Goal: Task Accomplishment & Management: Use online tool/utility

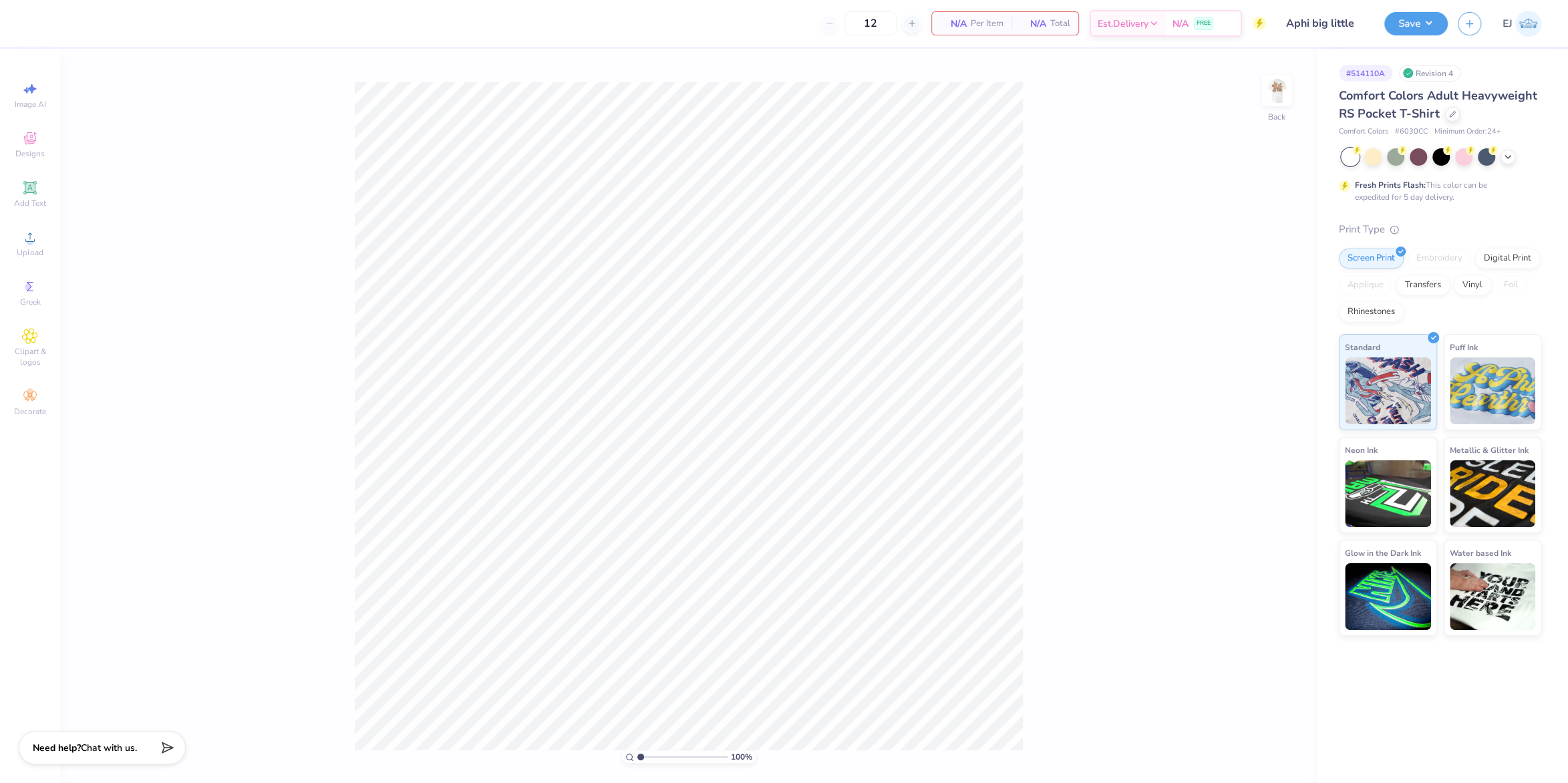
type input "Aphi big little"
click at [1277, 107] on img at bounding box center [1277, 90] width 54 height 53
type input "3.00"
type input "7.79"
click at [32, 248] on div "Upload" at bounding box center [30, 243] width 47 height 40
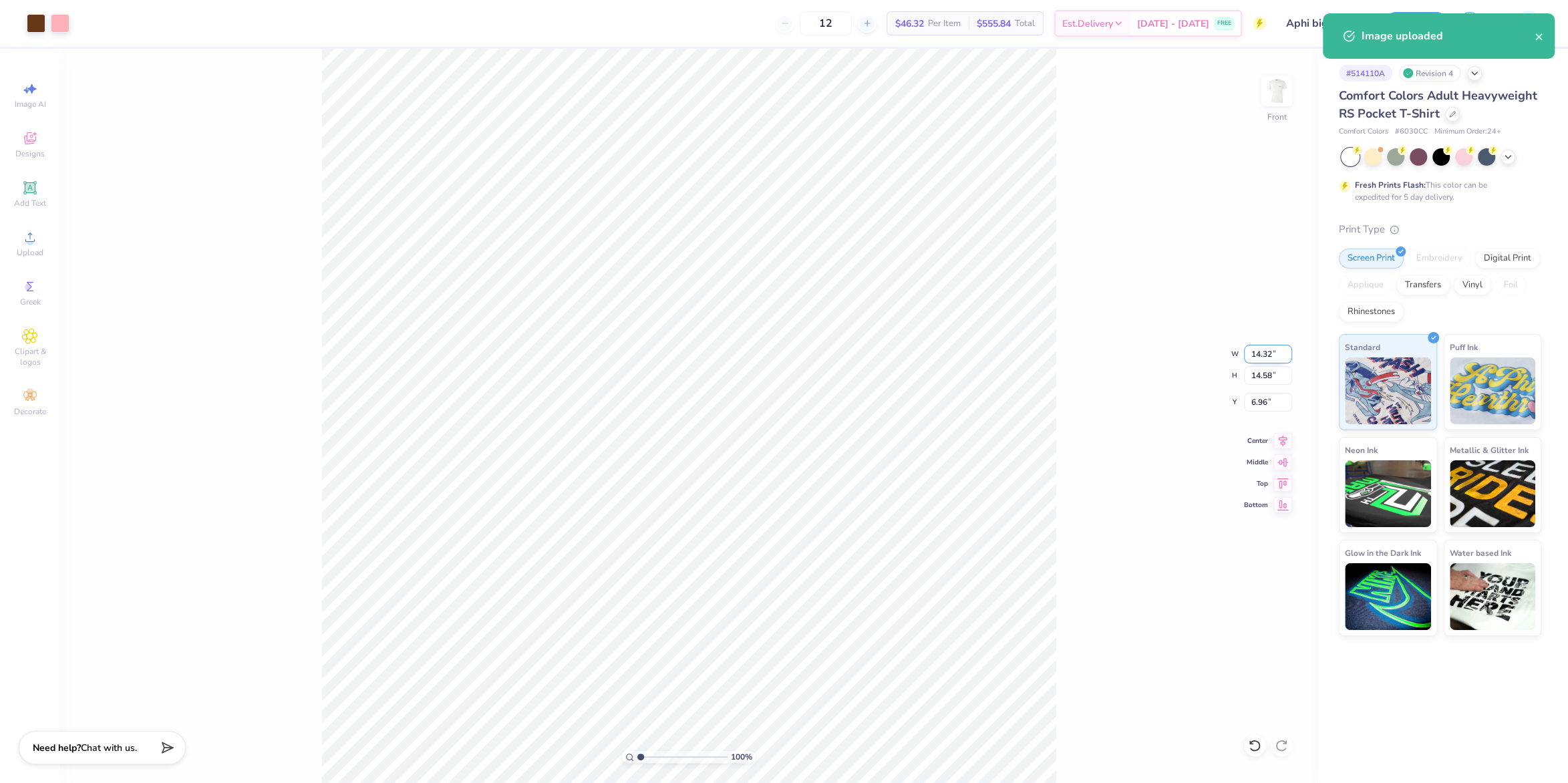
click at [1275, 351] on input "14.32" at bounding box center [1268, 354] width 48 height 19
type input "12.50"
type input "12.73"
click at [1265, 401] on input "4.85" at bounding box center [1268, 402] width 48 height 19
type input "3.00"
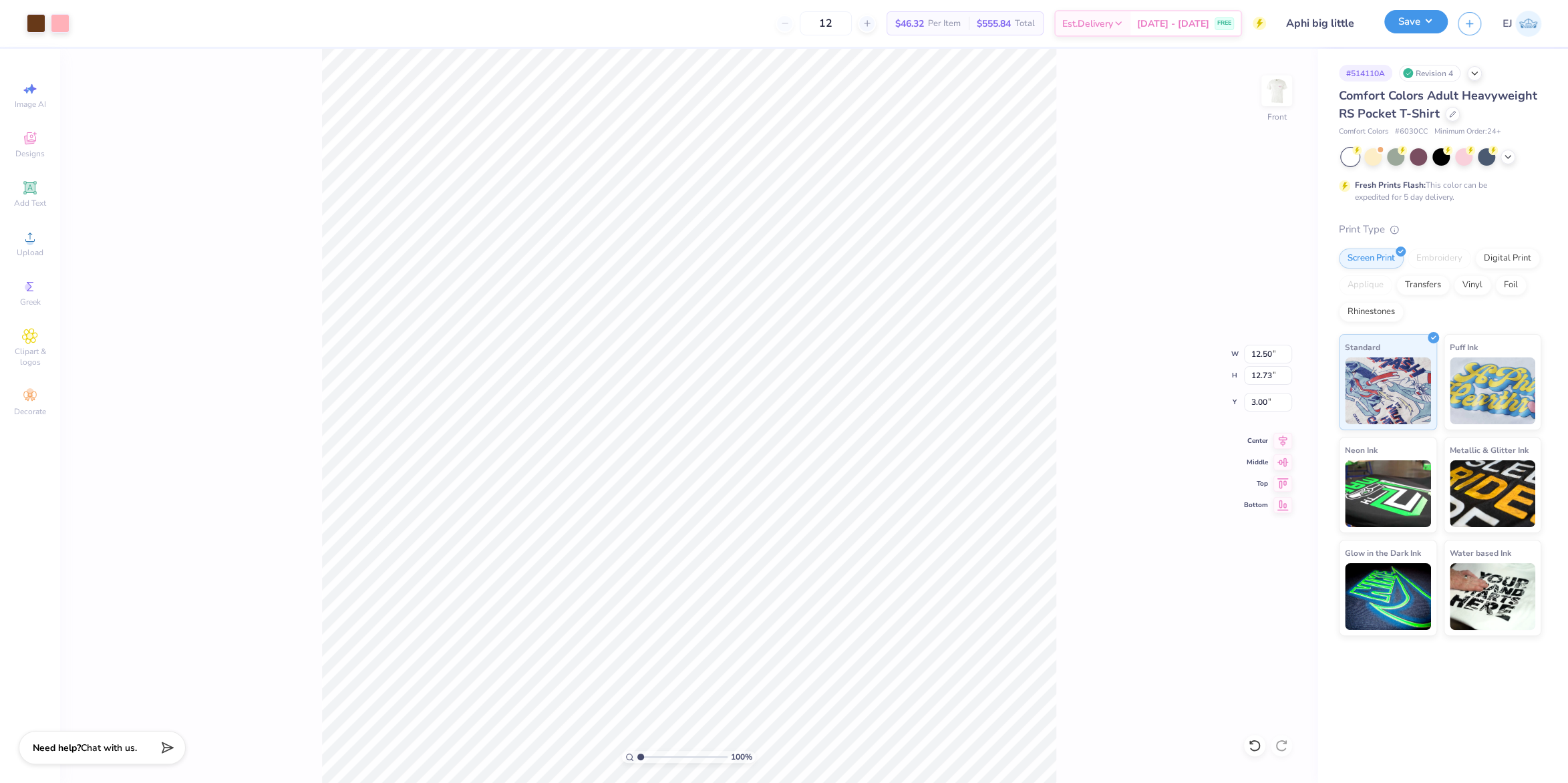
click at [1410, 26] on button "Save" at bounding box center [1416, 22] width 63 height 24
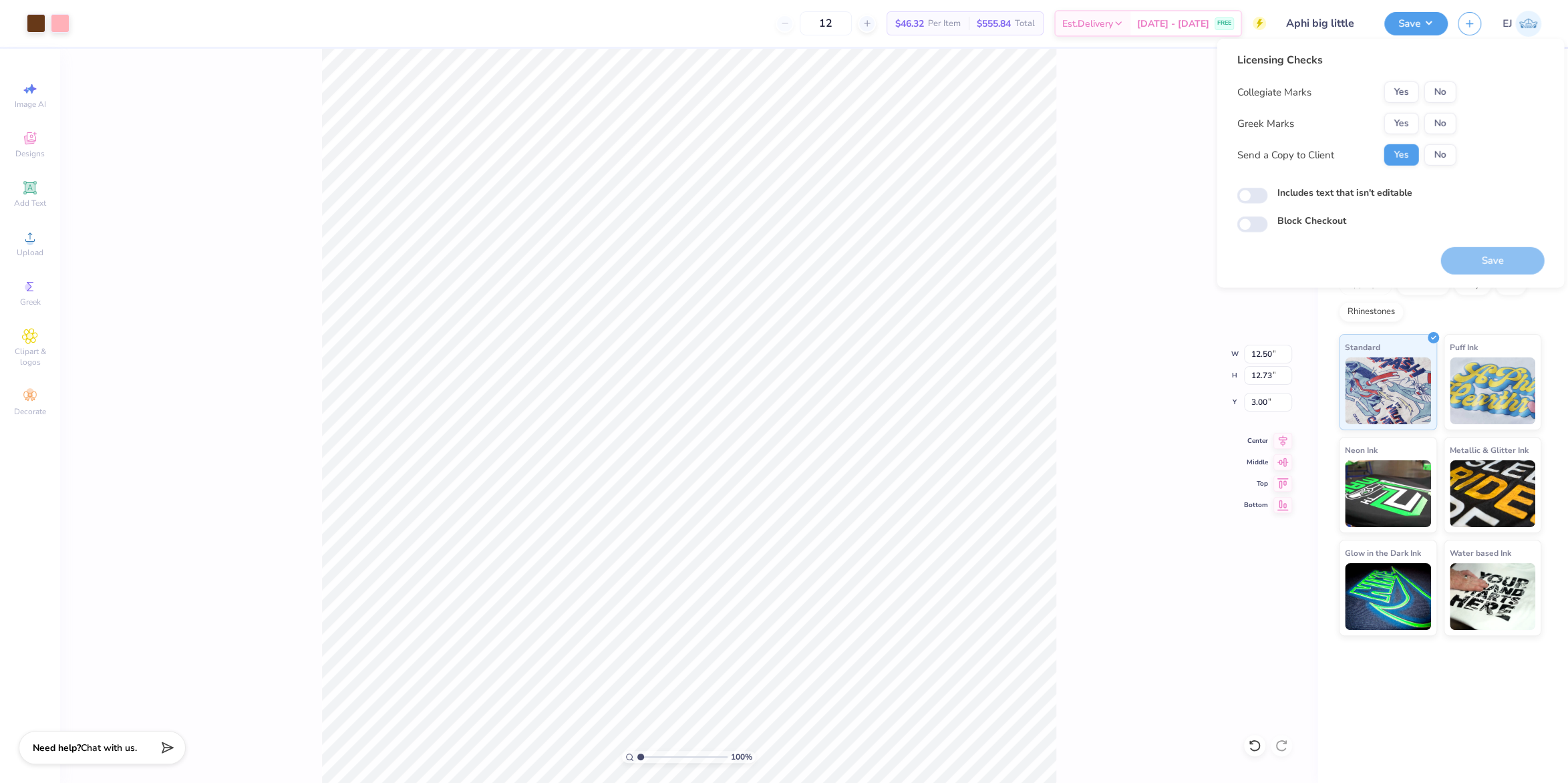
click at [1409, 124] on button "Yes" at bounding box center [1401, 123] width 35 height 22
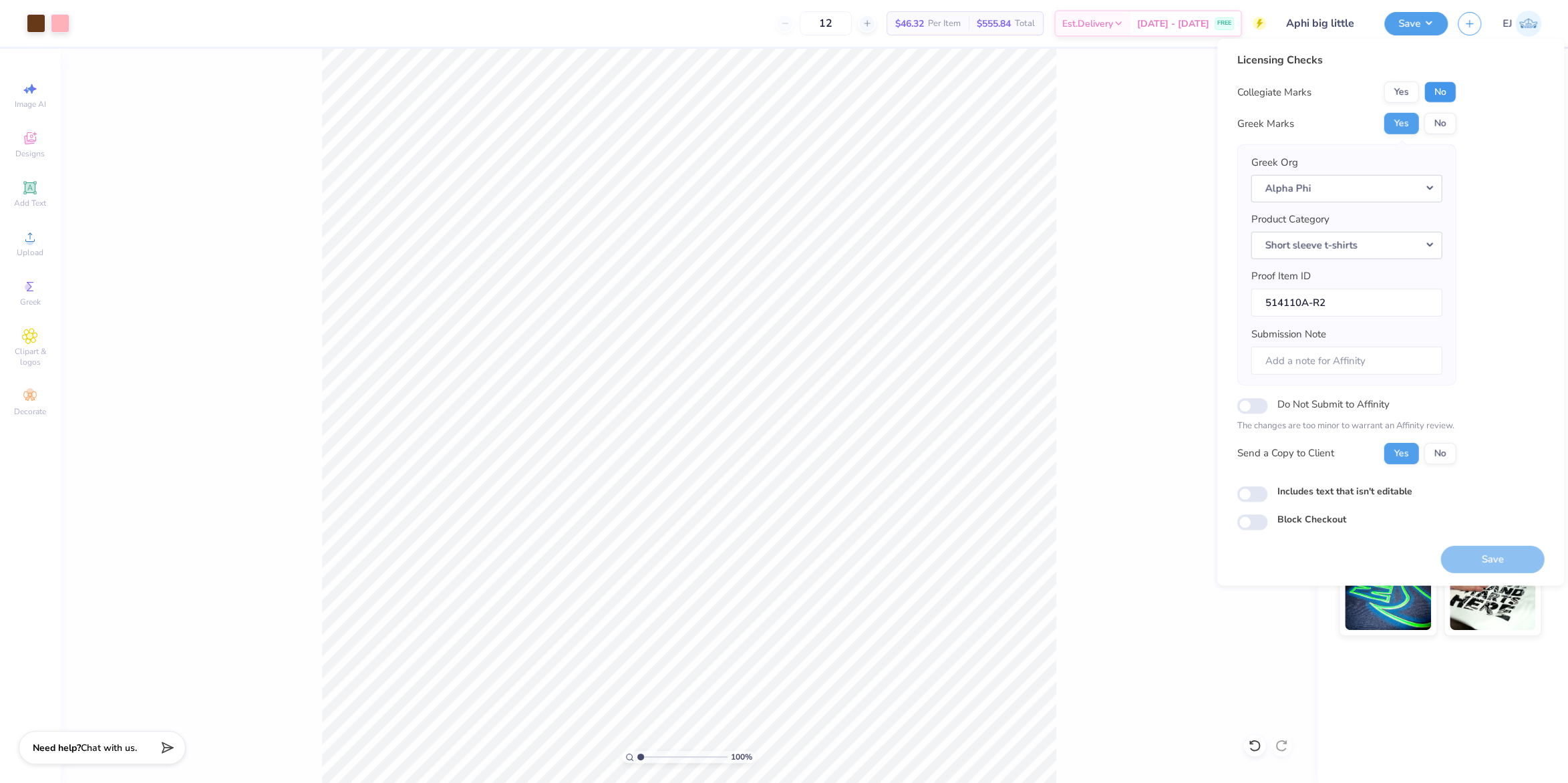
click at [1445, 91] on button "No" at bounding box center [1439, 92] width 32 height 22
click at [1498, 561] on button "Save" at bounding box center [1492, 558] width 104 height 27
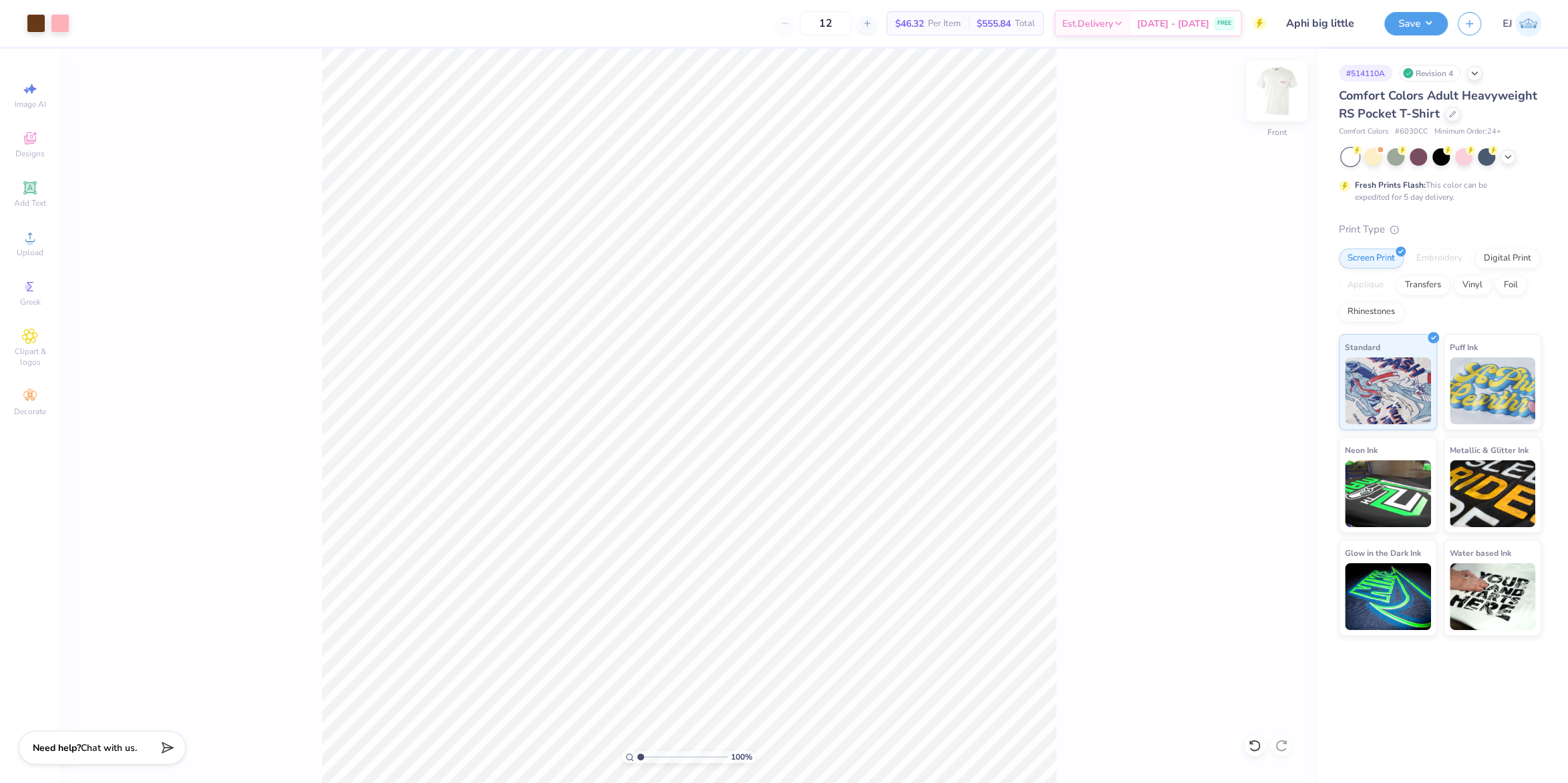
click at [1275, 97] on img at bounding box center [1277, 90] width 54 height 53
click at [35, 26] on div at bounding box center [35, 22] width 19 height 19
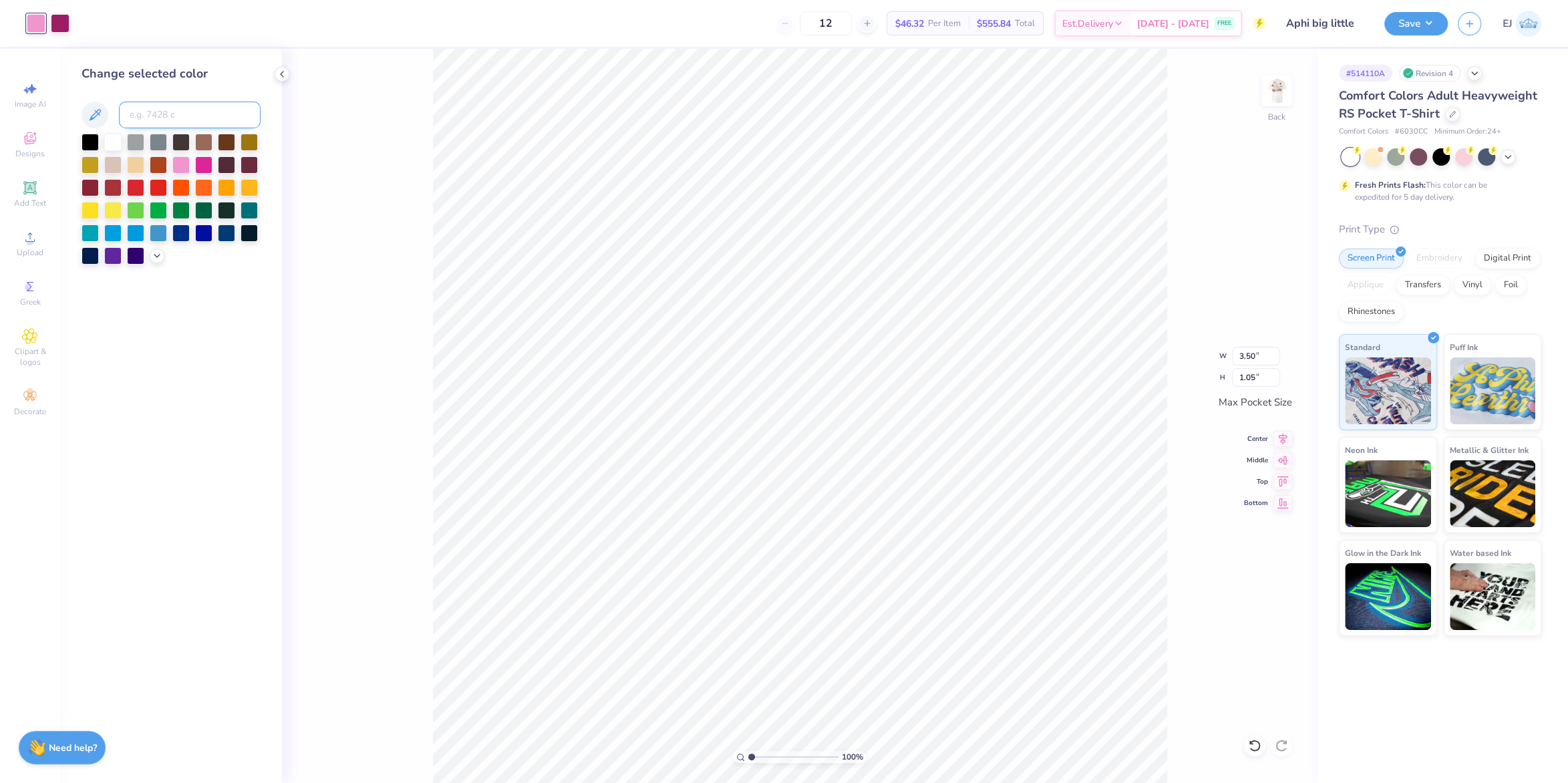
click at [152, 116] on input at bounding box center [190, 115] width 142 height 26
type input "176"
click at [57, 22] on div at bounding box center [60, 22] width 19 height 19
click at [200, 123] on input at bounding box center [190, 115] width 142 height 26
type input "1545"
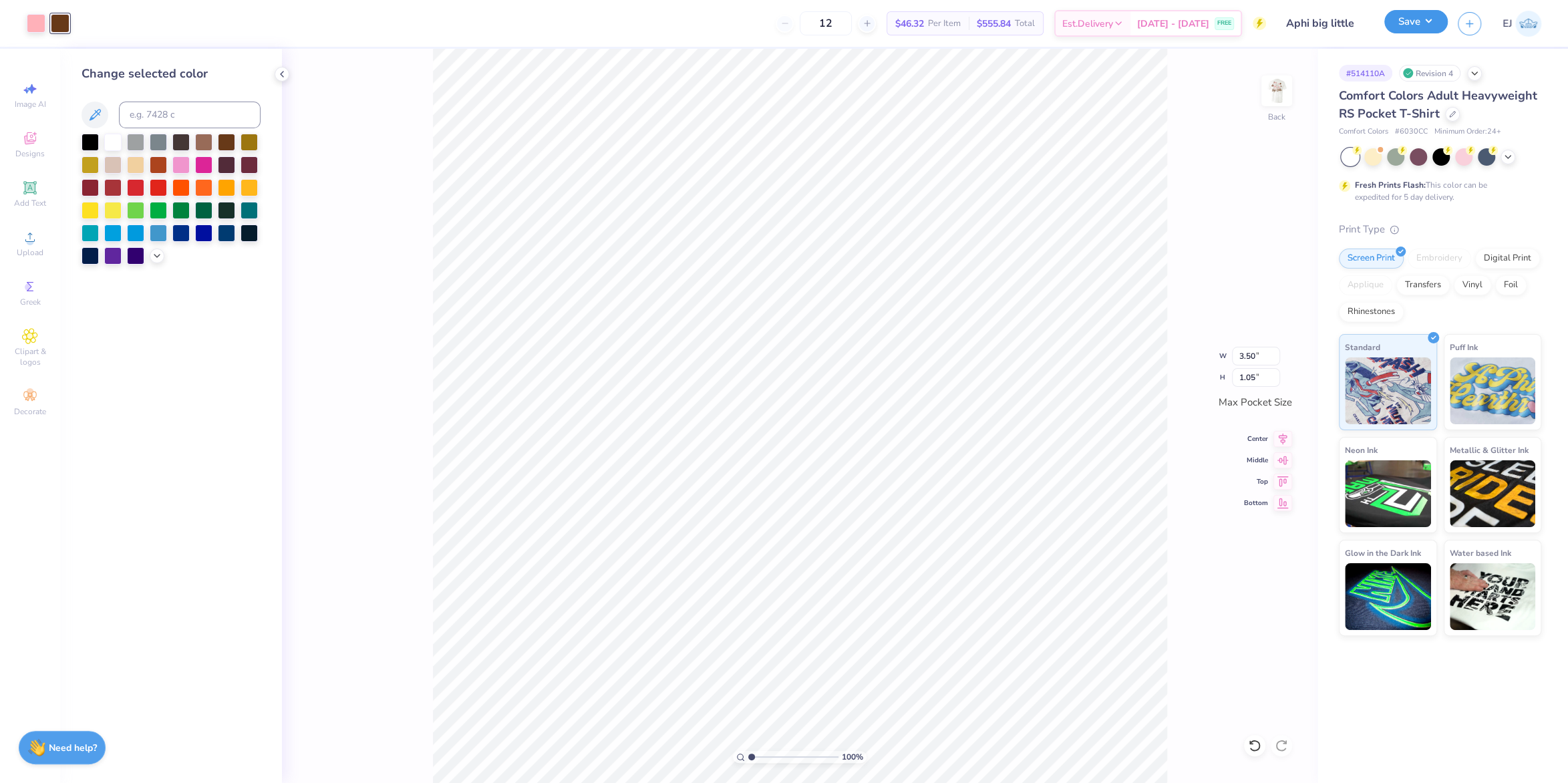
click at [1412, 22] on button "Save" at bounding box center [1416, 22] width 63 height 24
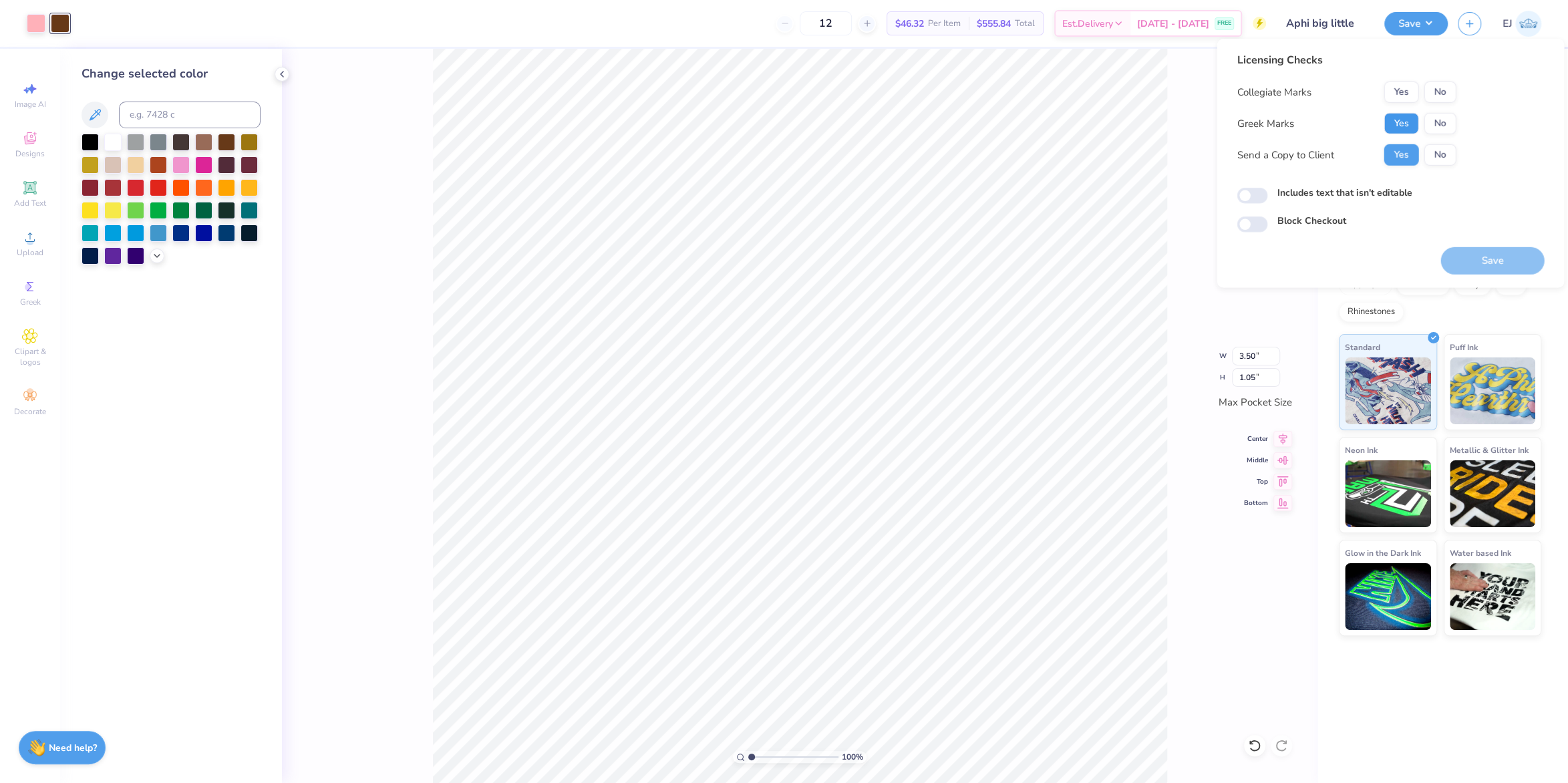
click at [1416, 122] on button "Yes" at bounding box center [1401, 123] width 35 height 22
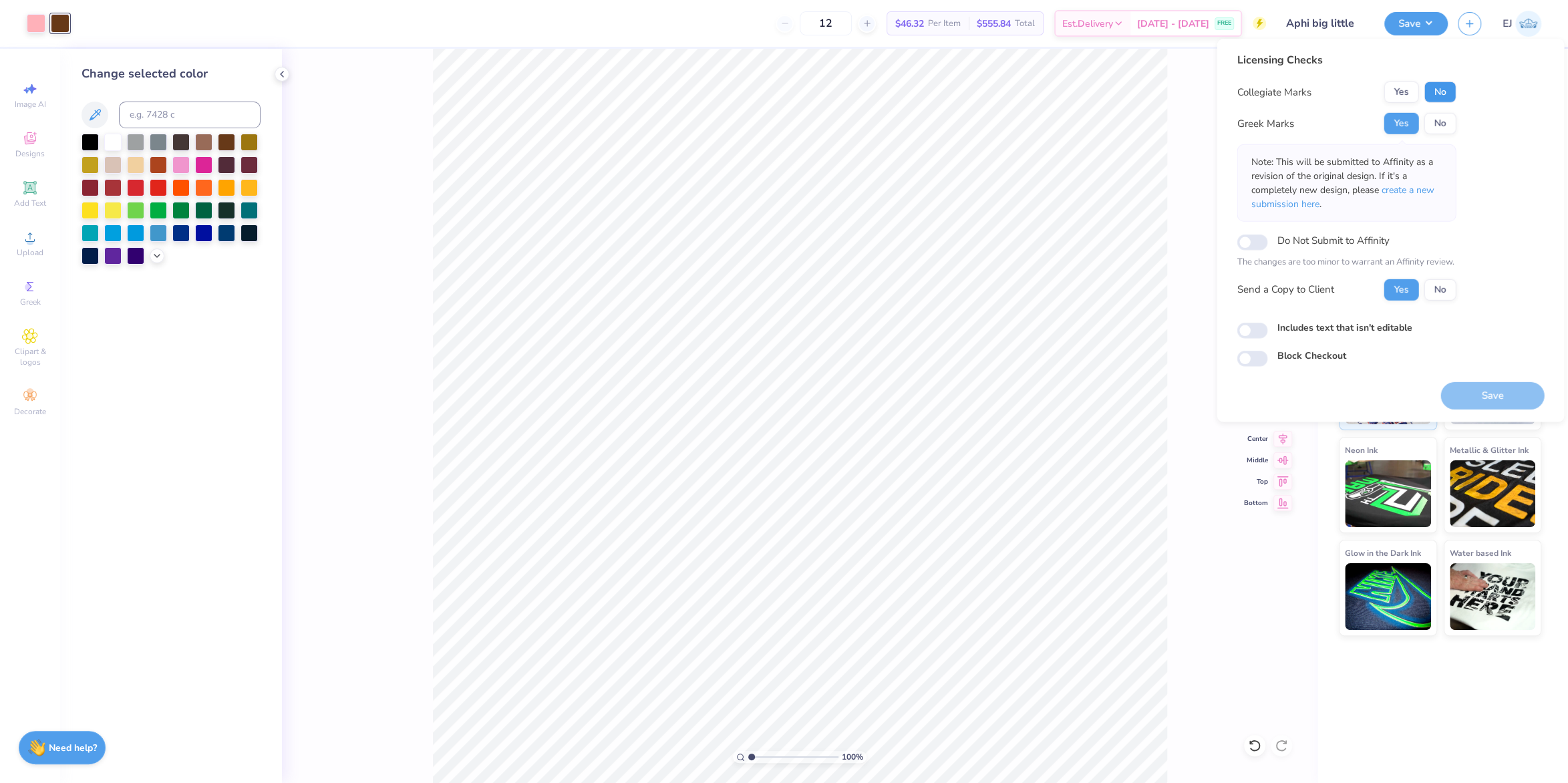
click at [1450, 85] on button "No" at bounding box center [1439, 92] width 32 height 22
click at [1505, 390] on button "Save" at bounding box center [1492, 395] width 104 height 27
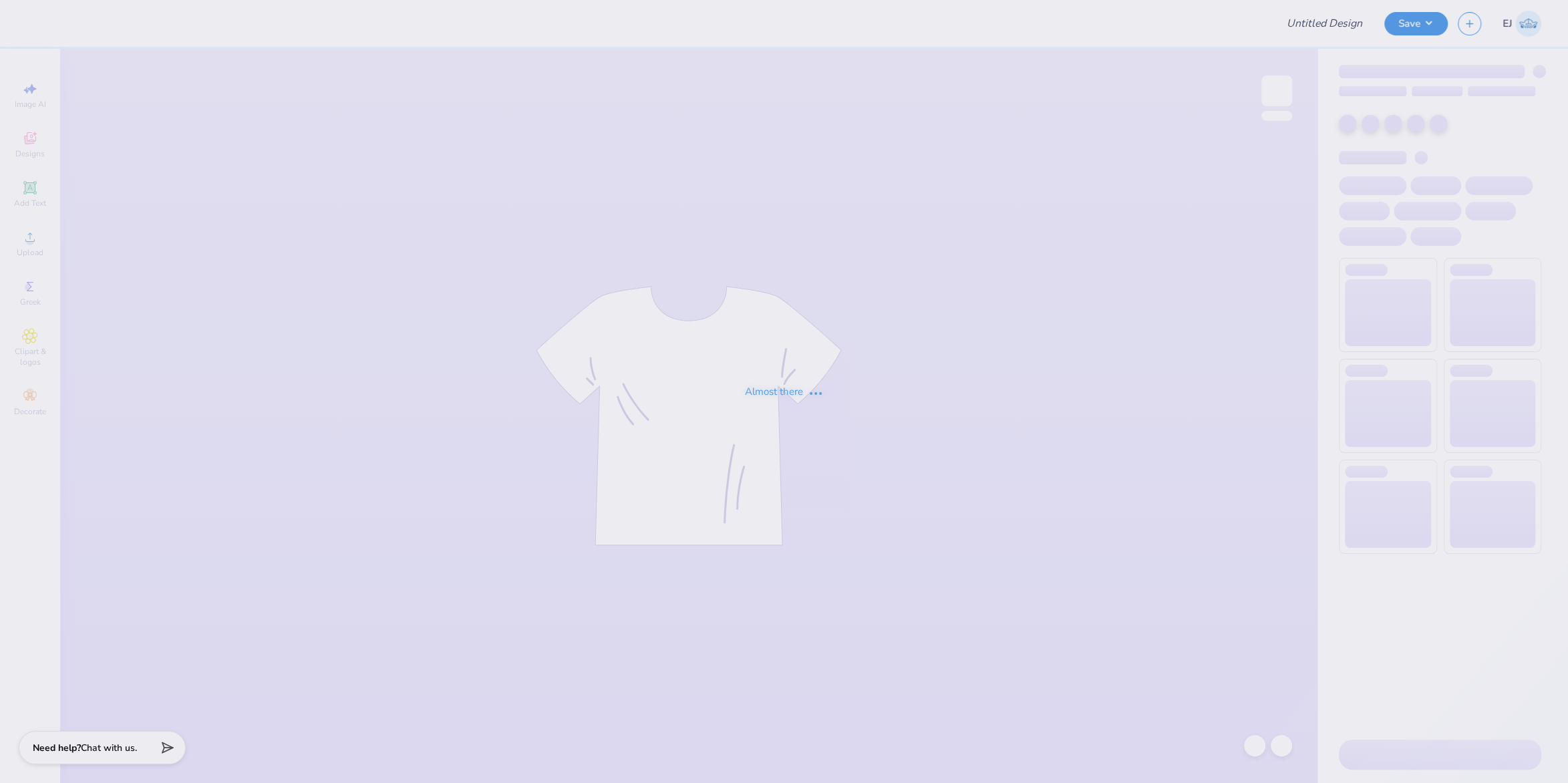
type input "WISCO Alpha Phi Parents Weekend Merch 2025"
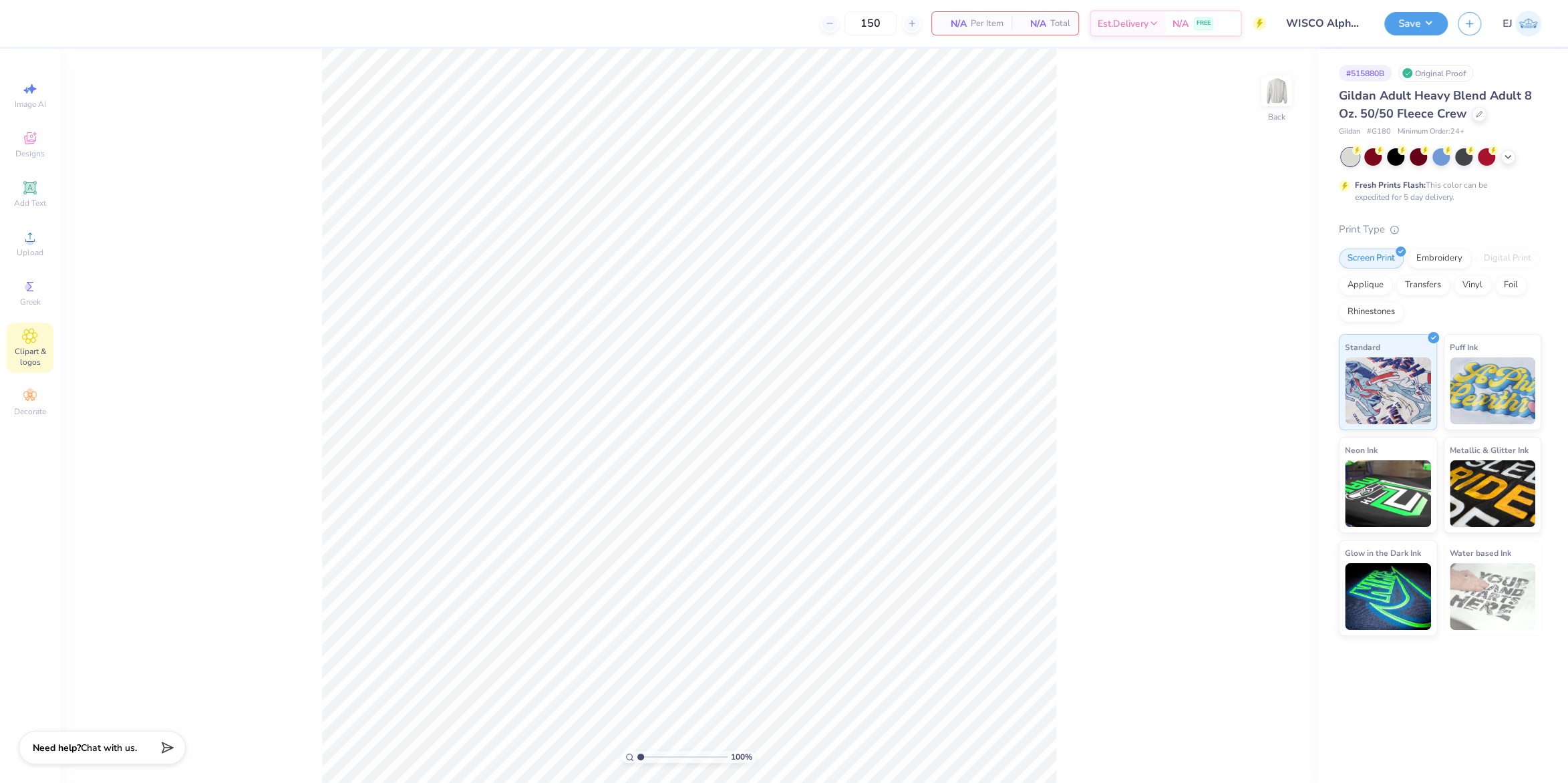
click at [32, 335] on icon at bounding box center [30, 336] width 7 height 7
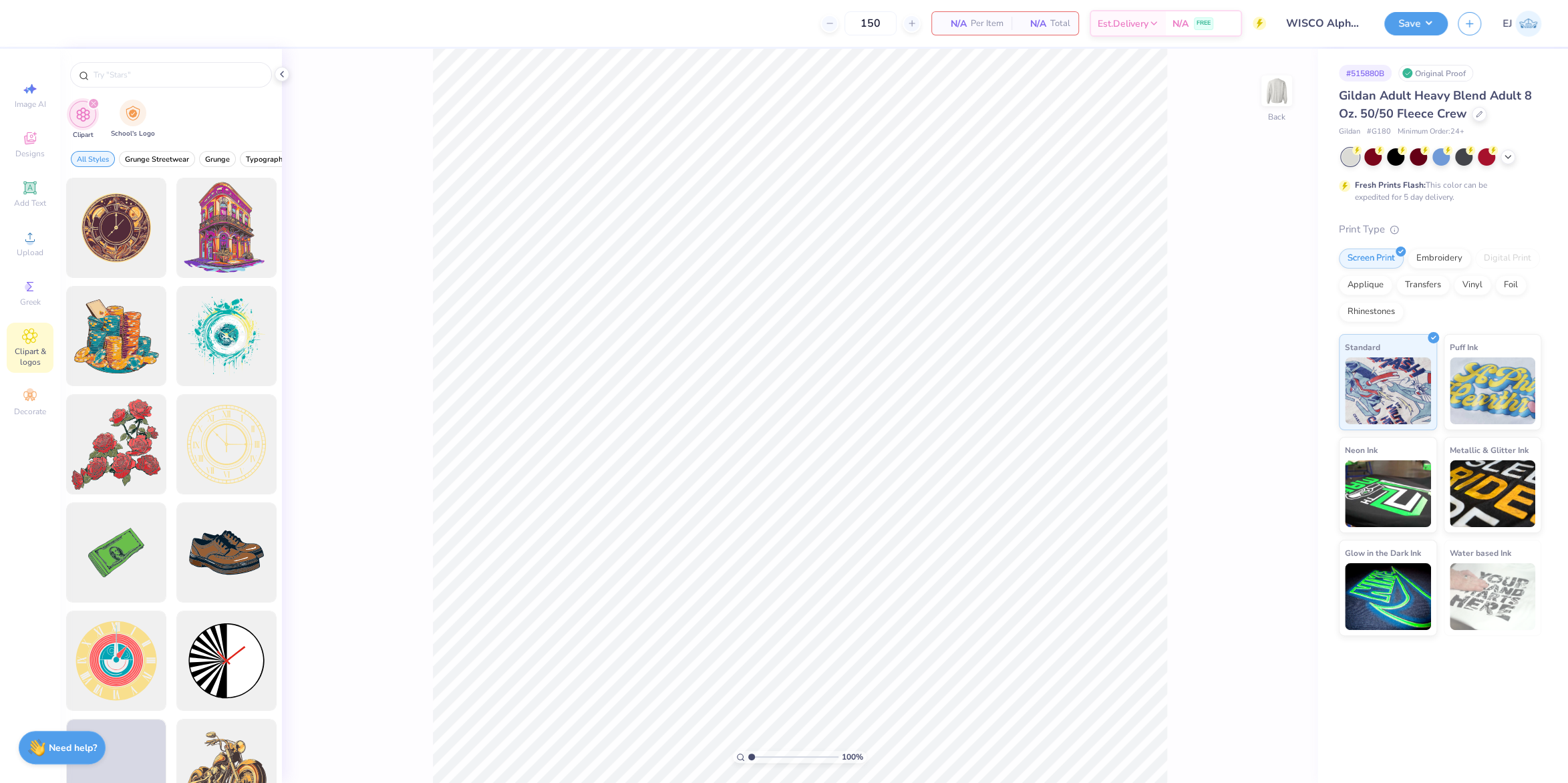
click at [150, 116] on div "School's Logo" at bounding box center [133, 119] width 44 height 40
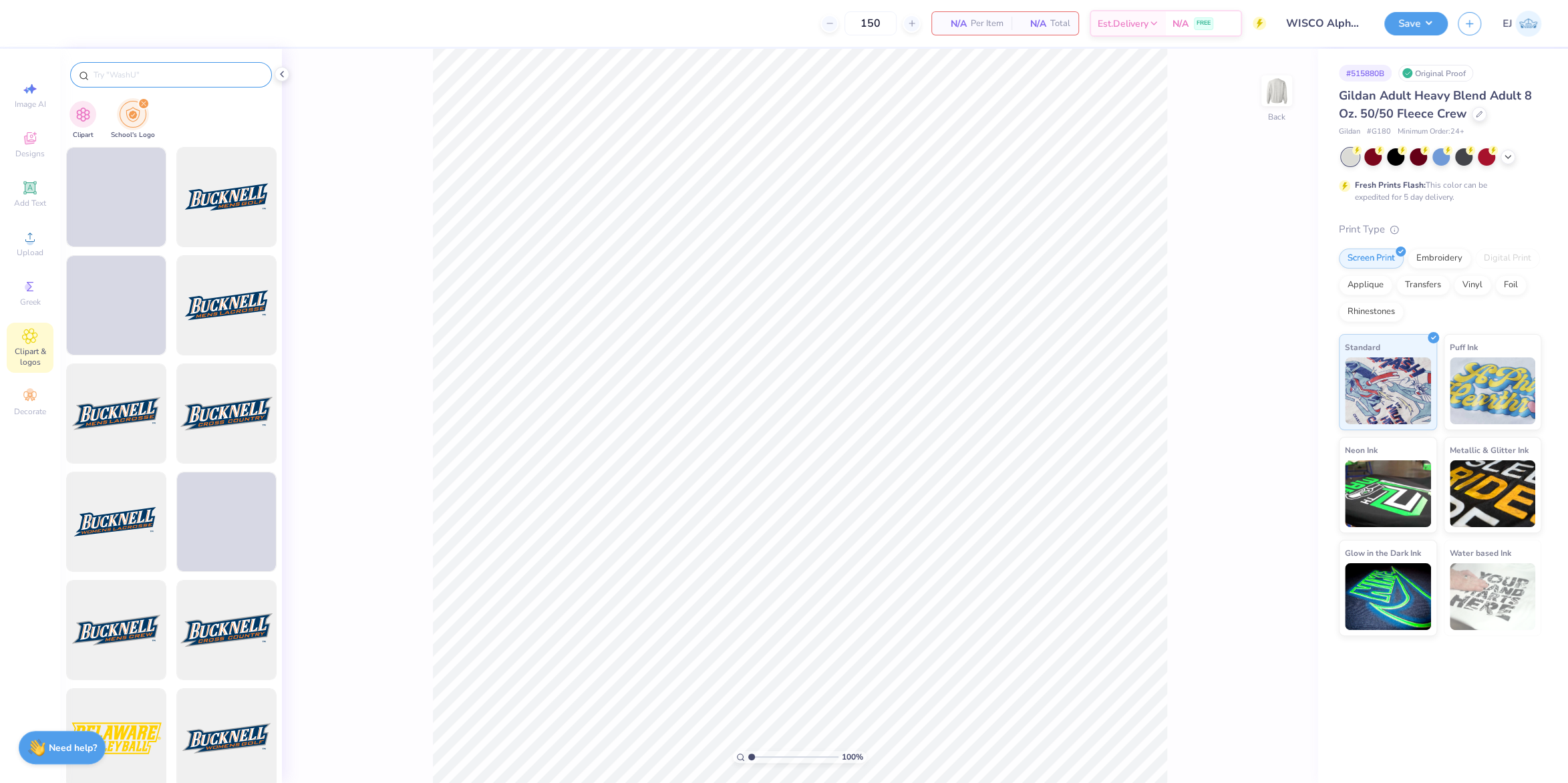
click at [150, 79] on input "text" at bounding box center [178, 74] width 171 height 13
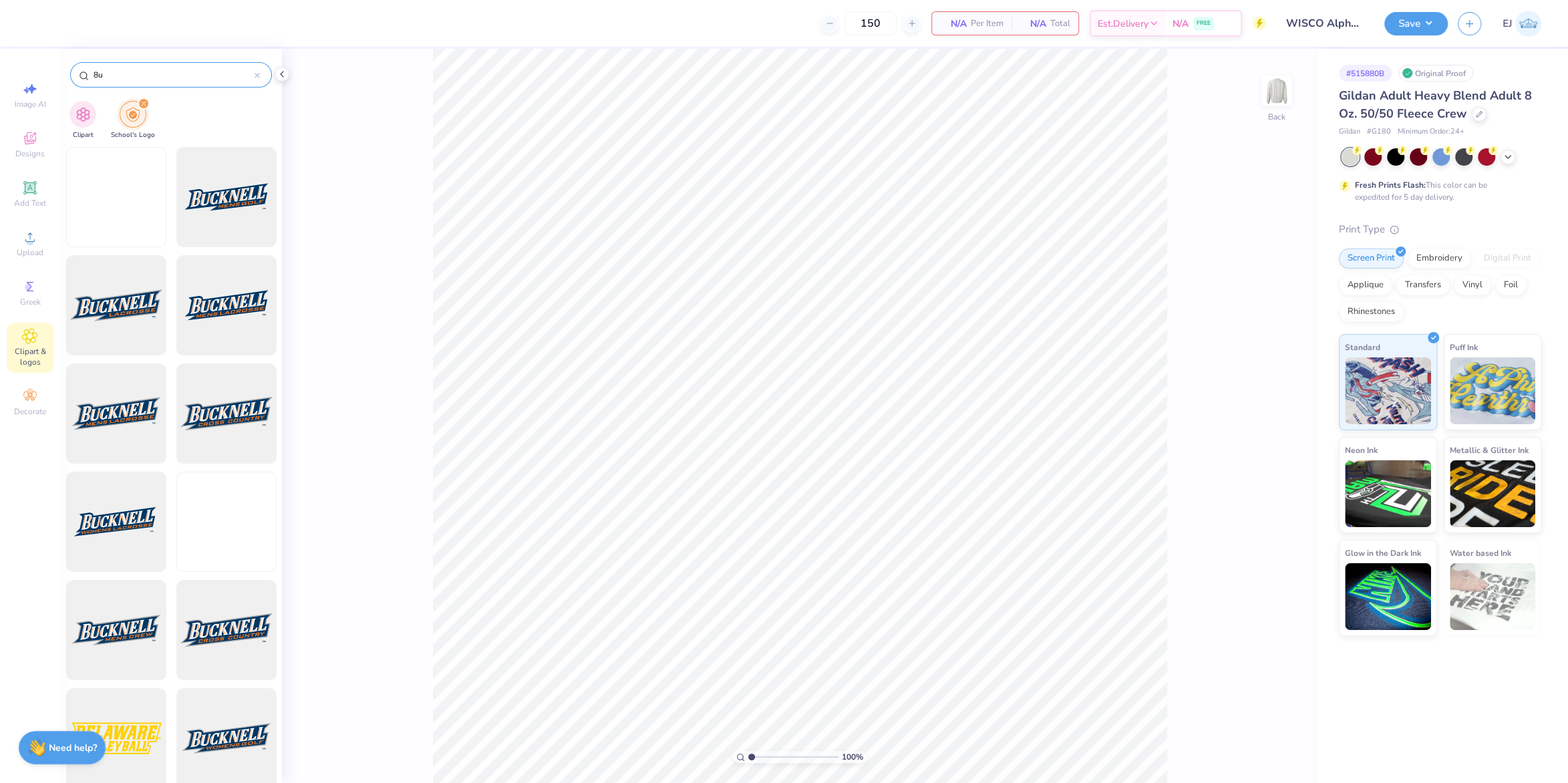
type input "8"
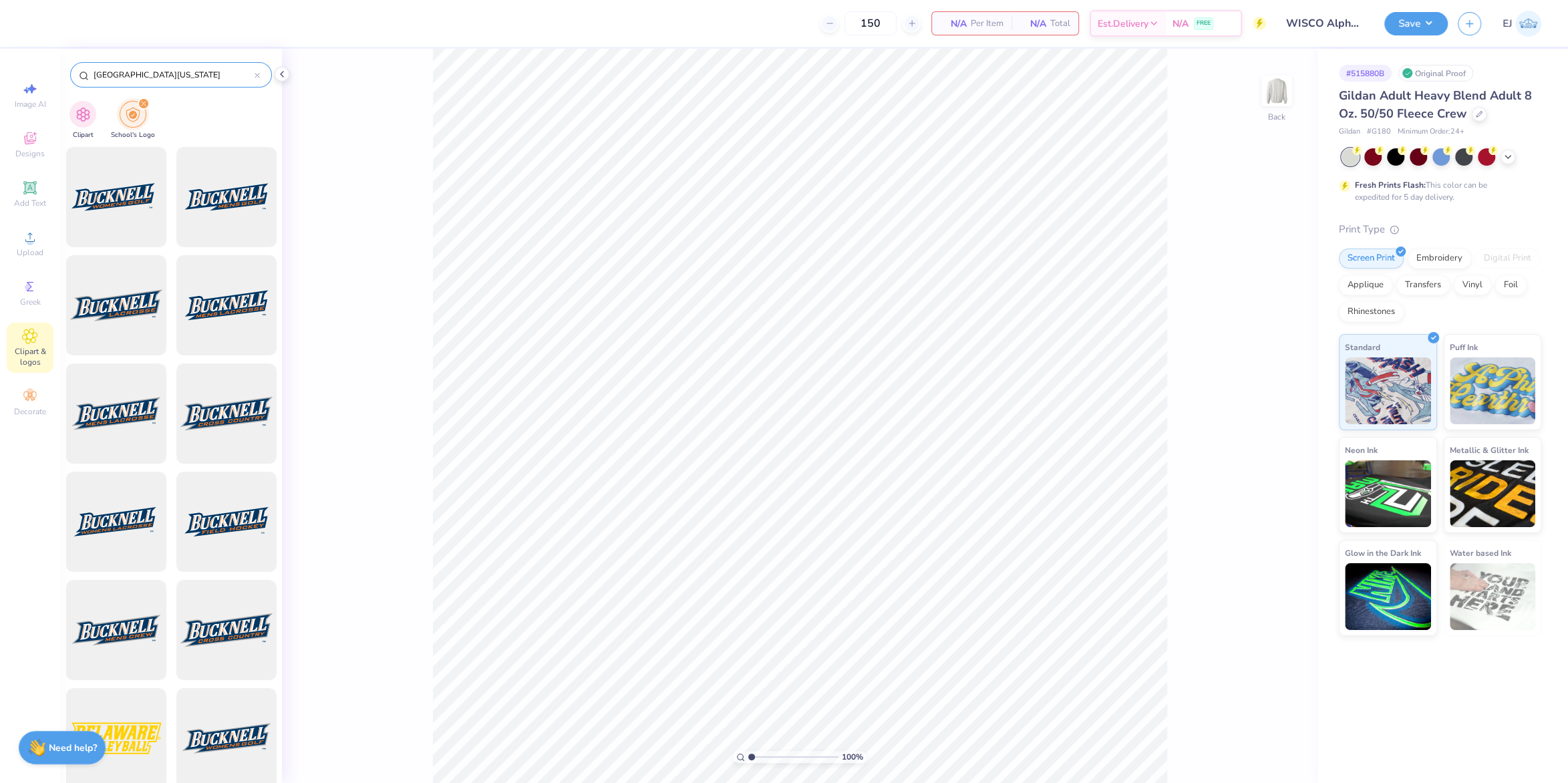
type input "university of wisconsin"
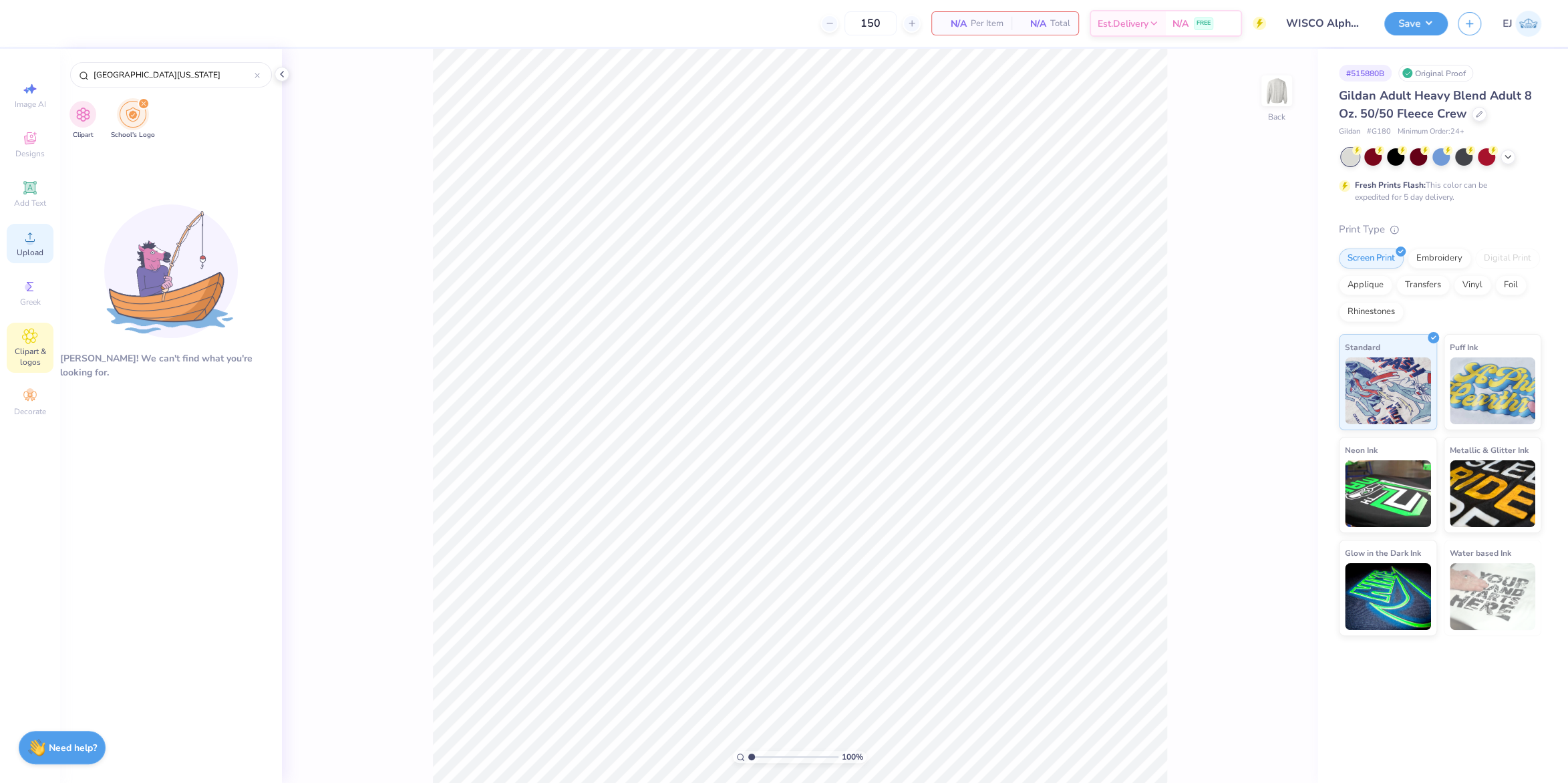
click at [40, 253] on span "Upload" at bounding box center [30, 252] width 26 height 10
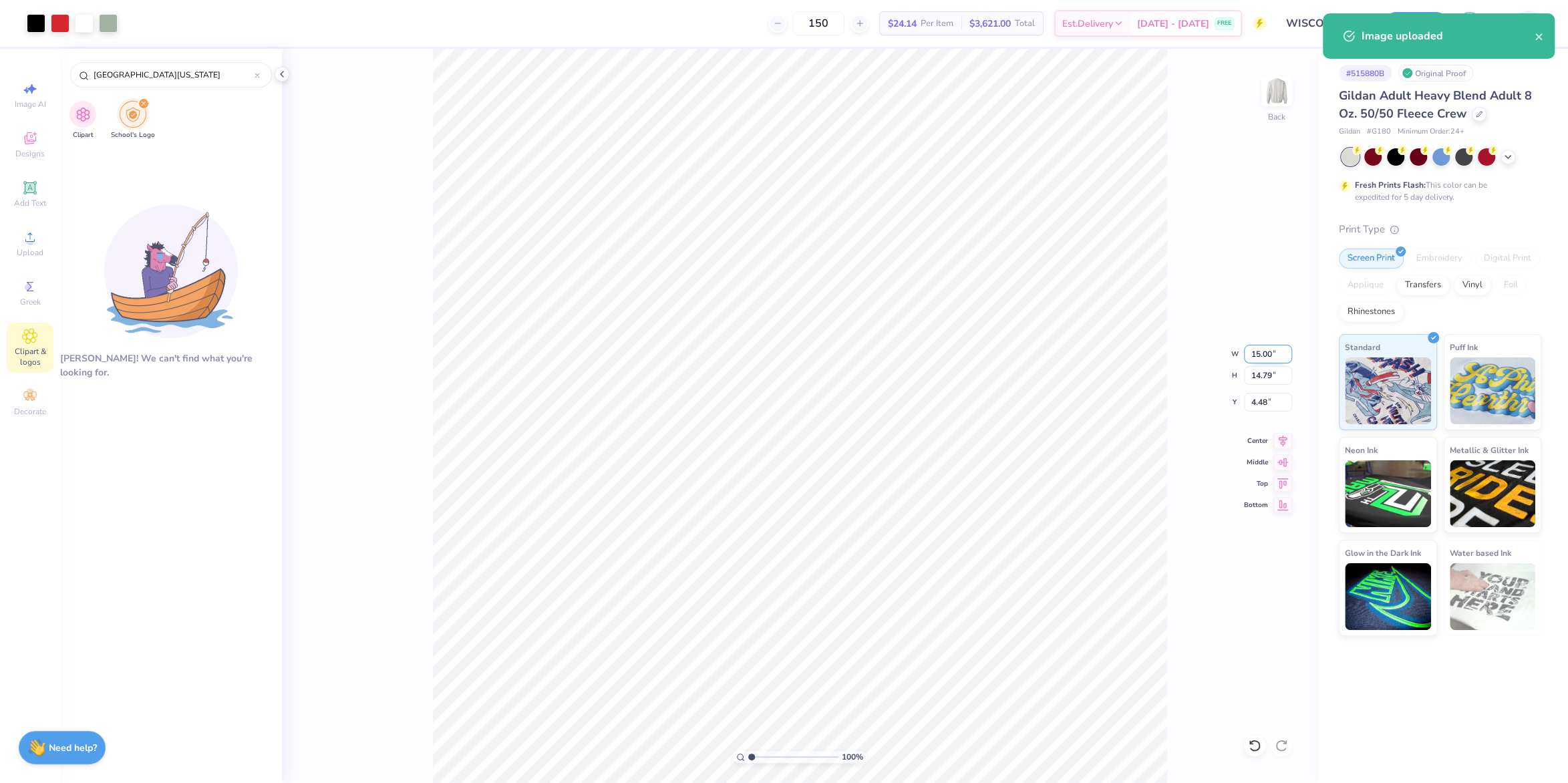
click at [1265, 356] on input "15.00" at bounding box center [1268, 354] width 48 height 19
type input "12.50"
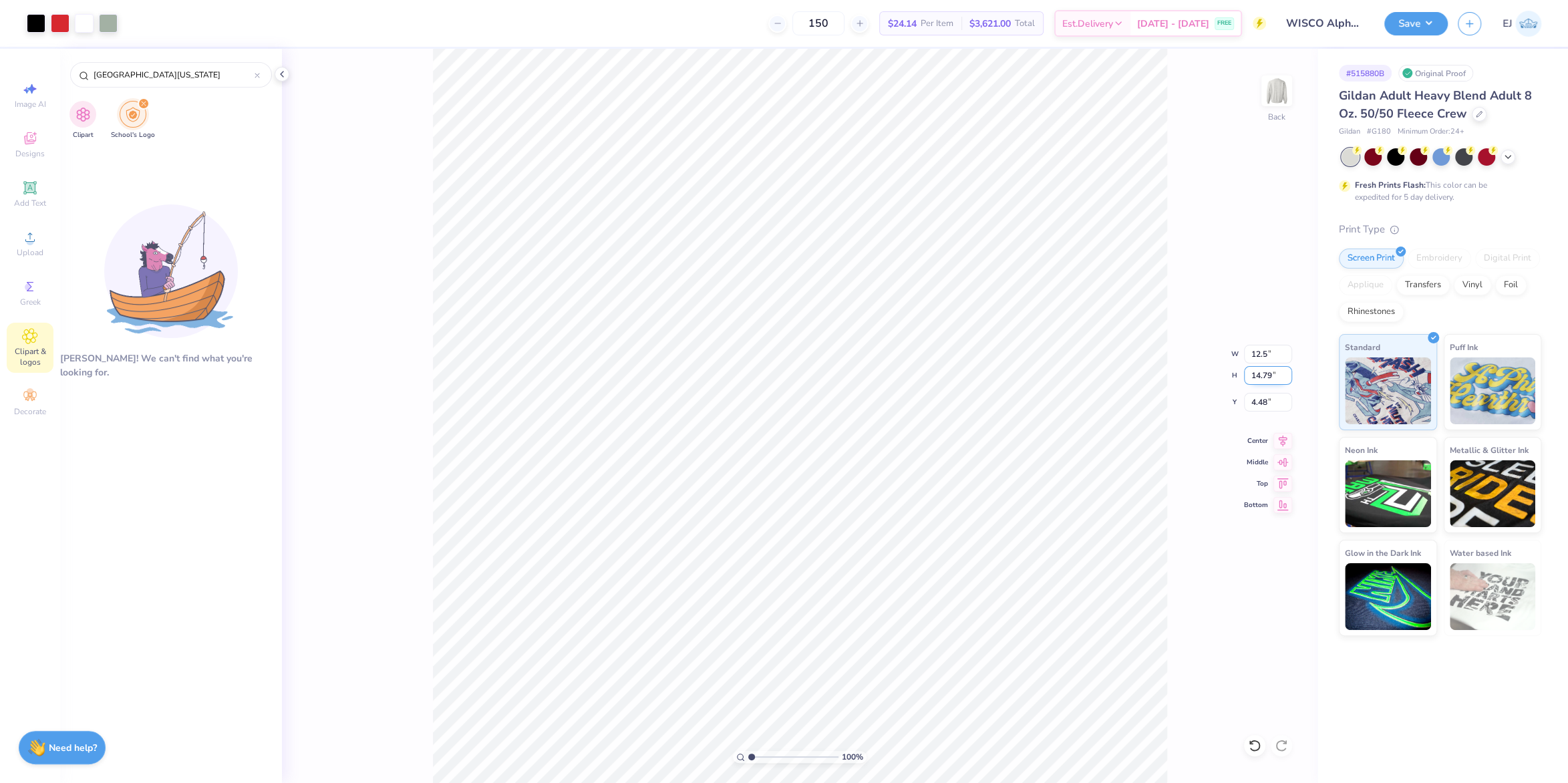
type input "12.33"
type input "2"
type input "3.00"
click at [1255, 404] on input "3.00" at bounding box center [1268, 402] width 48 height 19
type input "2.00"
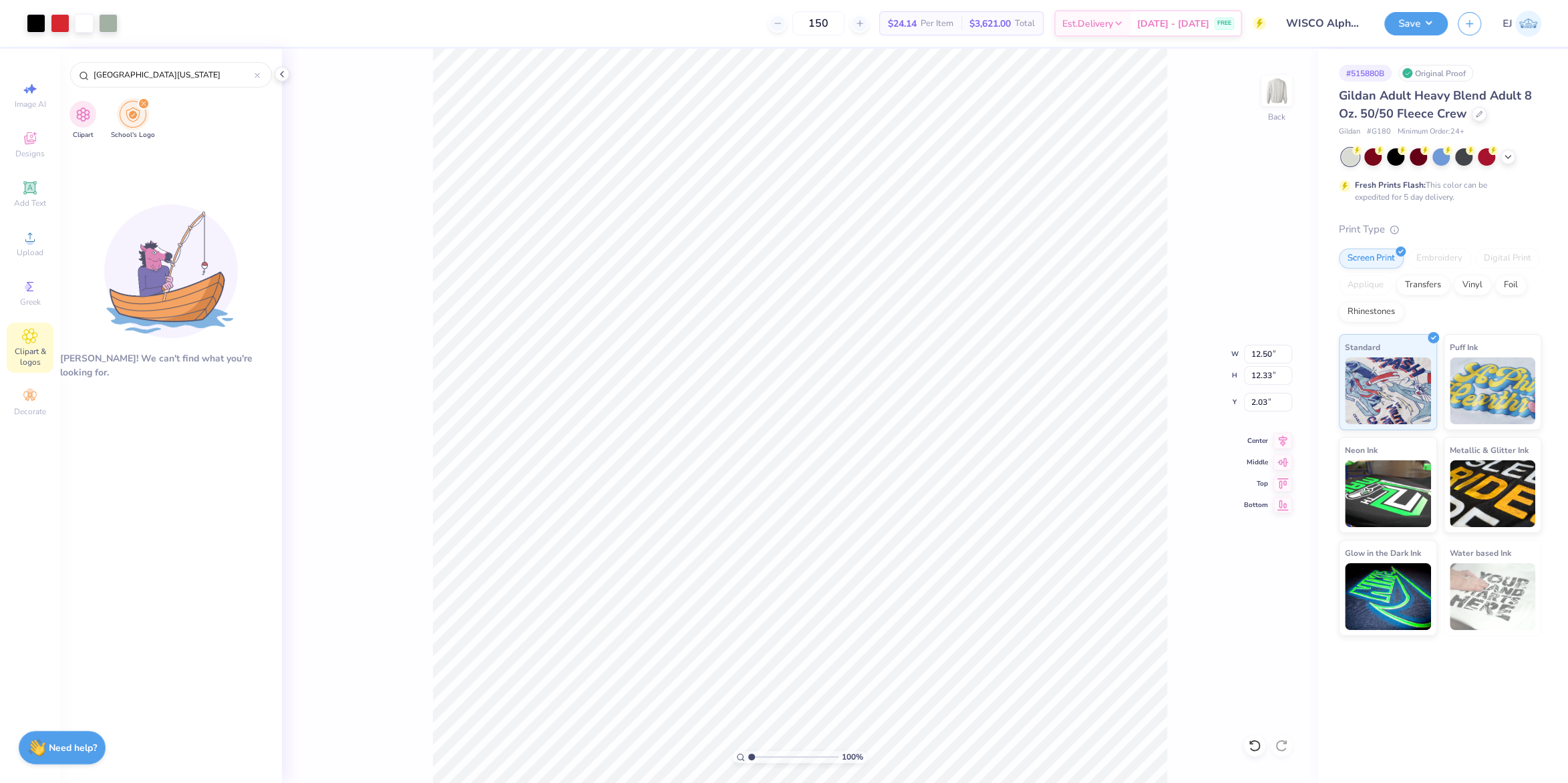
type input "2.03"
click at [1266, 401] on input "2.03" at bounding box center [1268, 402] width 48 height 19
type input "2.00"
click at [1422, 22] on button "Save" at bounding box center [1416, 22] width 63 height 24
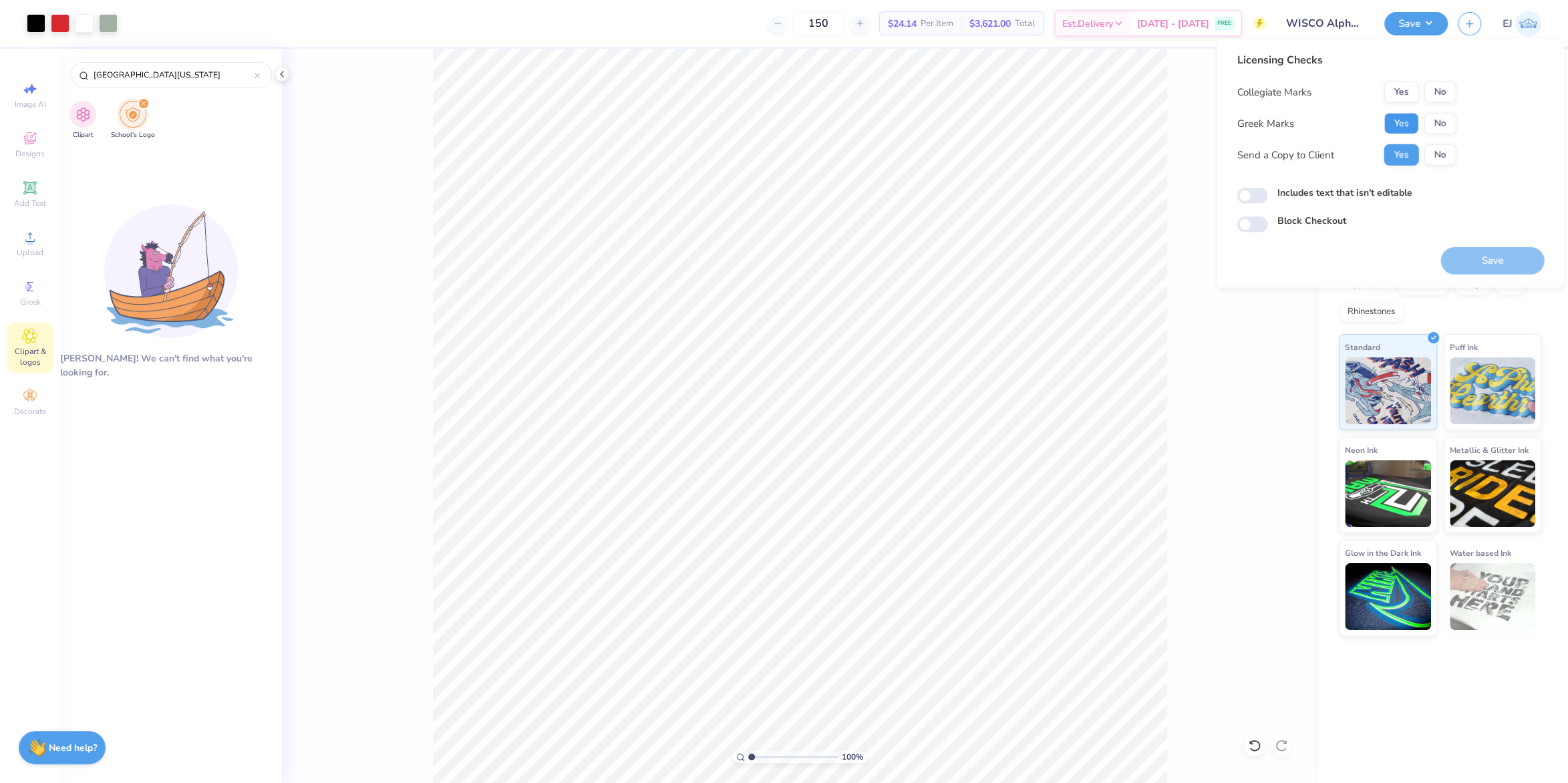
click at [1412, 117] on button "Yes" at bounding box center [1401, 123] width 35 height 22
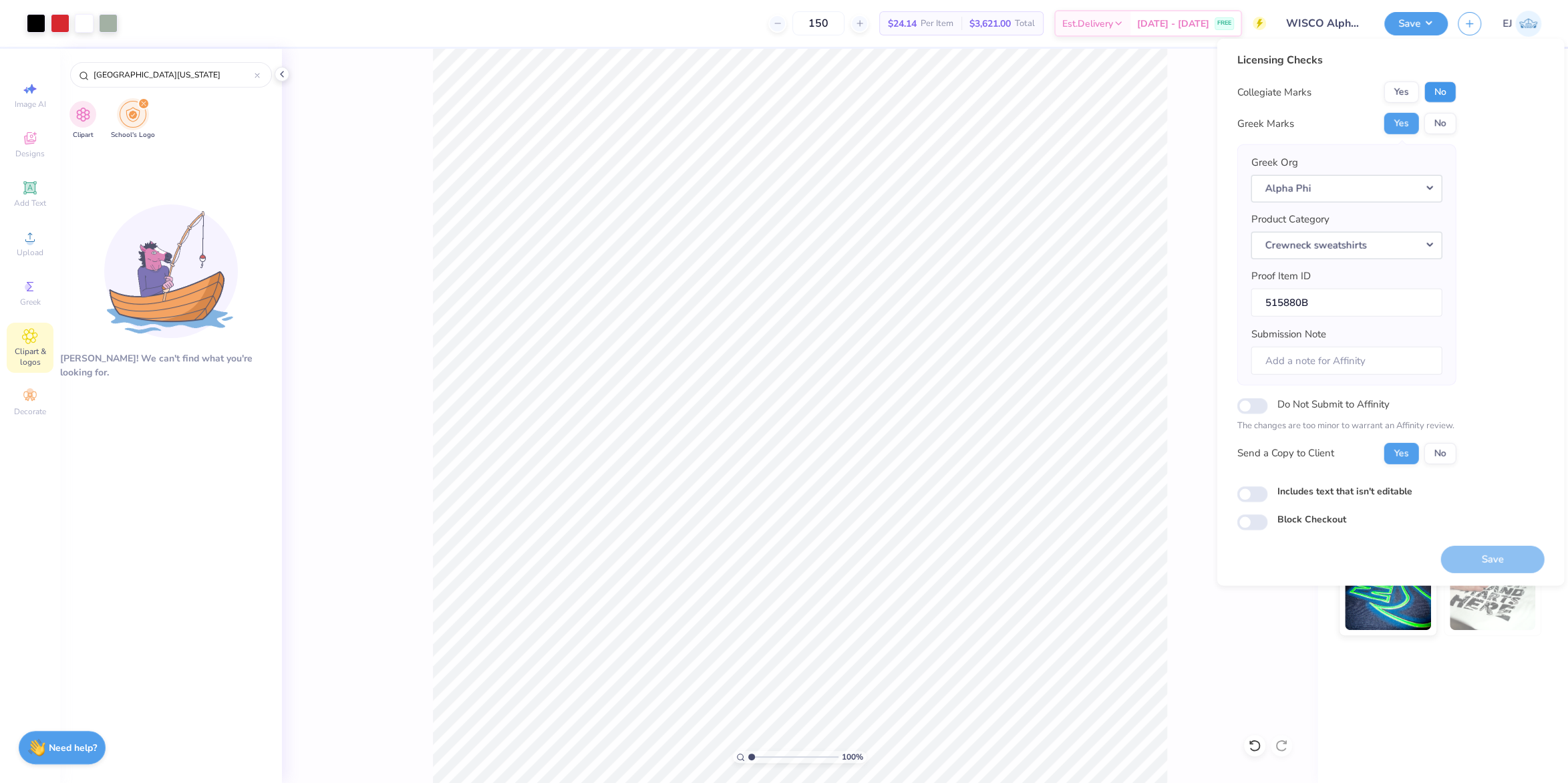
click at [1439, 92] on button "No" at bounding box center [1439, 92] width 32 height 22
click at [1258, 636] on div "100 % Back" at bounding box center [800, 415] width 1036 height 734
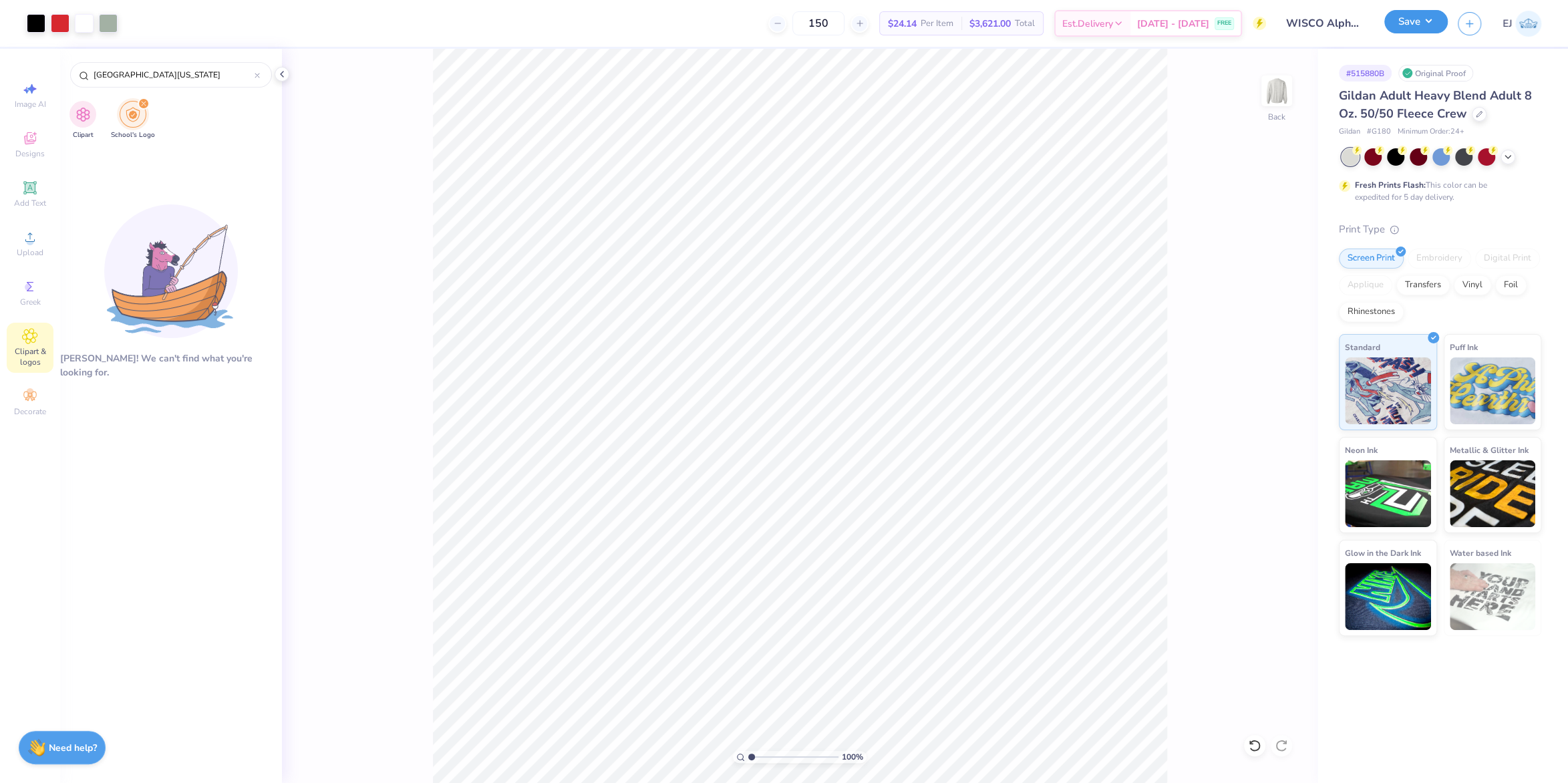
click at [1423, 24] on button "Save" at bounding box center [1416, 22] width 63 height 24
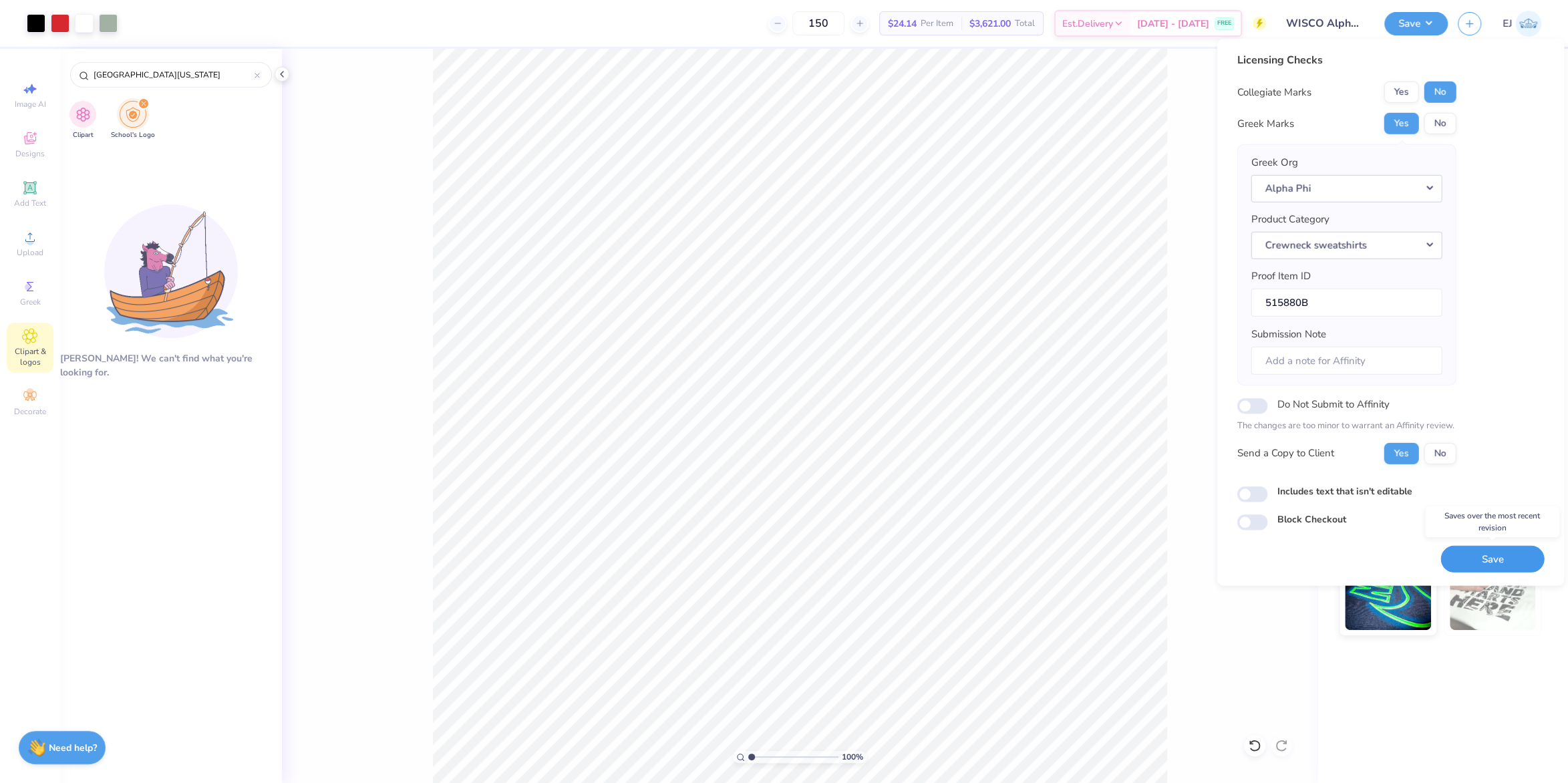
click at [1488, 561] on button "Save" at bounding box center [1492, 558] width 104 height 27
